Goal: Task Accomplishment & Management: Use online tool/utility

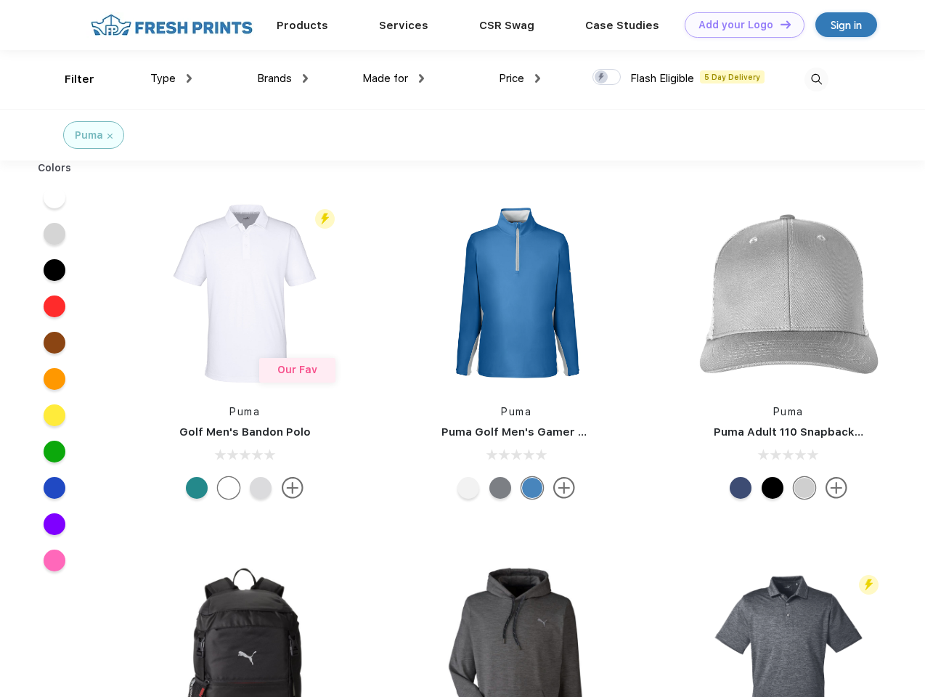
scroll to position [1, 0]
click at [739, 25] on link "Add your Logo Design Tool" at bounding box center [745, 24] width 120 height 25
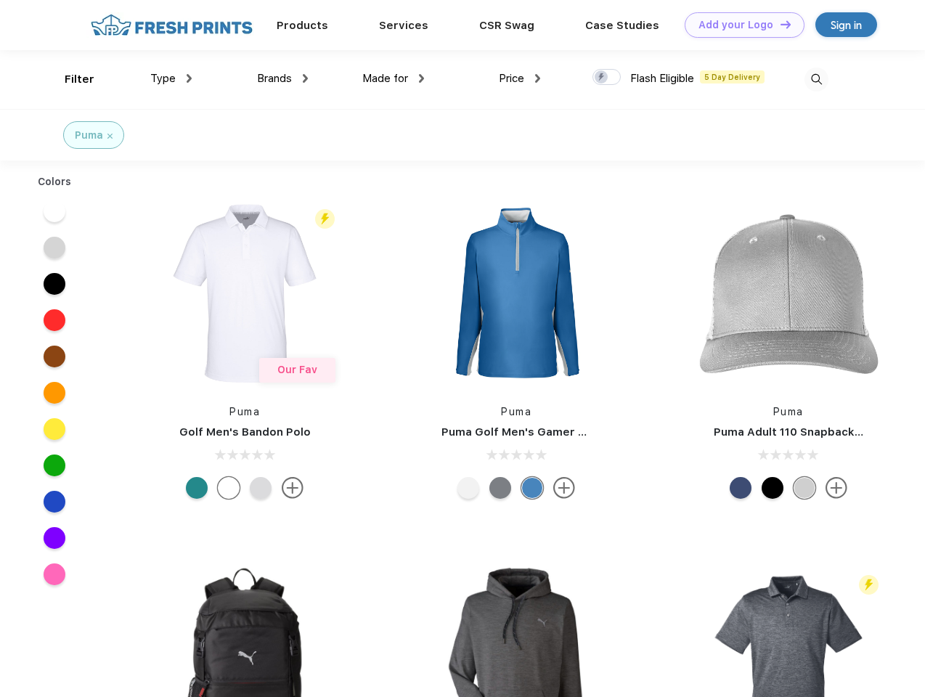
click at [0, 0] on div "Design Tool" at bounding box center [0, 0] width 0 height 0
click at [779, 24] on link "Add your Logo Design Tool" at bounding box center [745, 24] width 120 height 25
click at [70, 79] on div "Filter" at bounding box center [80, 79] width 30 height 17
click at [171, 78] on span "Type" at bounding box center [162, 78] width 25 height 13
click at [282, 78] on span "Brands" at bounding box center [274, 78] width 35 height 13
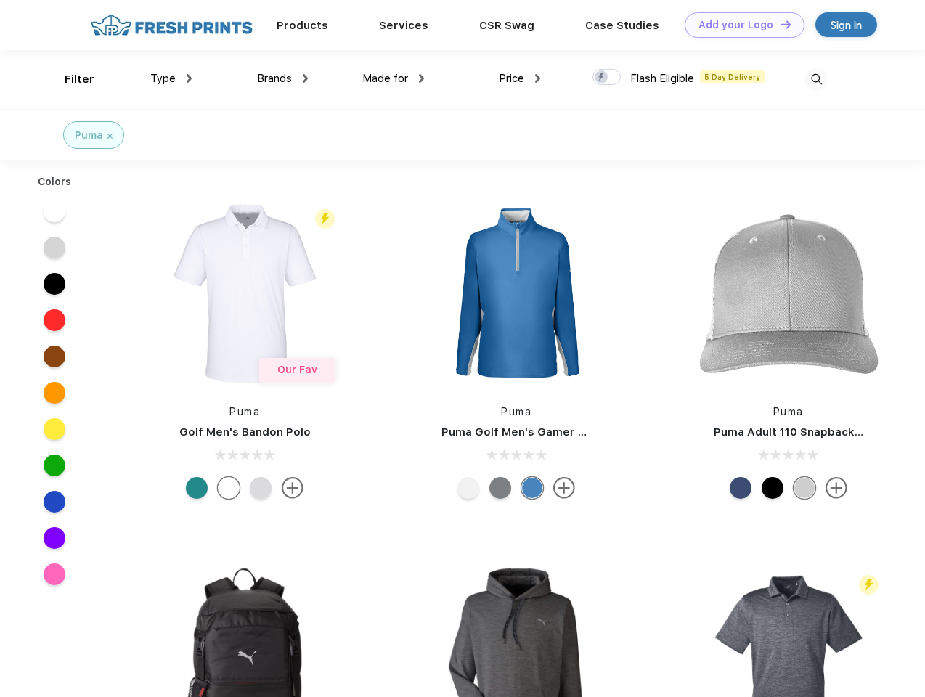
click at [394, 78] on span "Made for" at bounding box center [385, 78] width 46 height 13
click at [520, 78] on span "Price" at bounding box center [511, 78] width 25 height 13
click at [607, 78] on div at bounding box center [606, 77] width 28 height 16
click at [602, 78] on input "checkbox" at bounding box center [596, 72] width 9 height 9
click at [816, 79] on img at bounding box center [817, 80] width 24 height 24
